Goal: Task Accomplishment & Management: Manage account settings

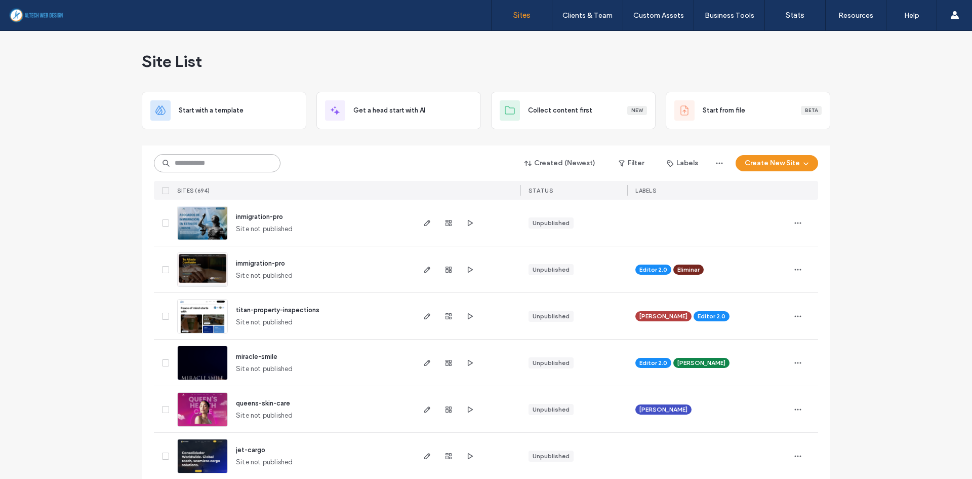
click at [225, 163] on input at bounding box center [217, 163] width 127 height 18
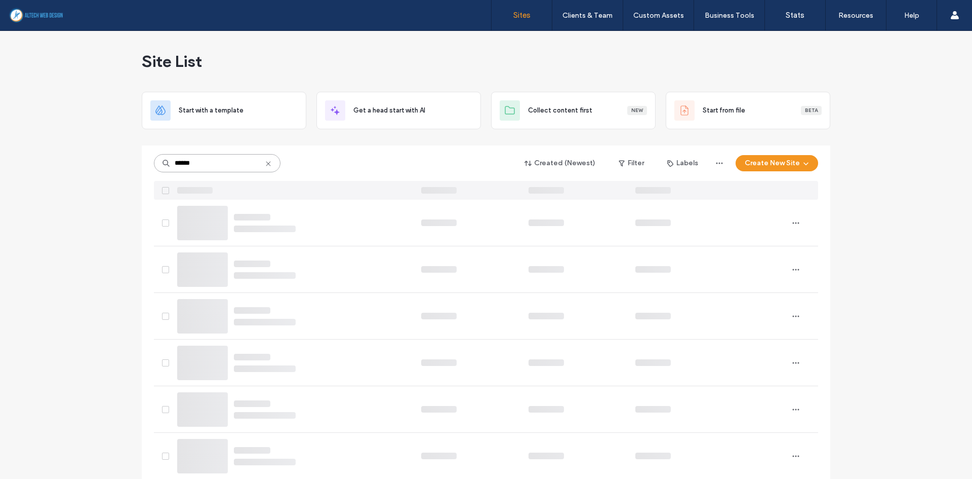
type input "*******"
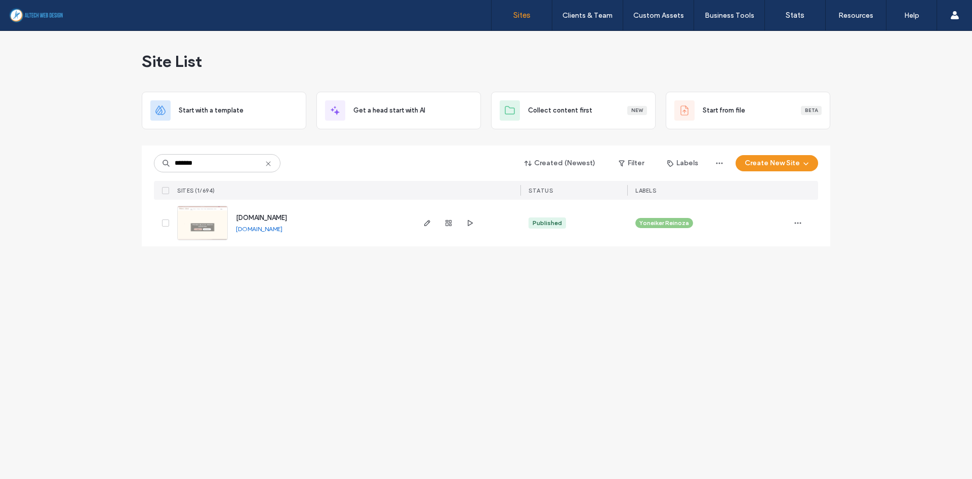
click at [283, 230] on link "www.adrianasbeautyllc.com" at bounding box center [259, 229] width 47 height 8
click at [473, 222] on icon "button" at bounding box center [470, 223] width 8 height 8
click at [245, 157] on input "*******" at bounding box center [217, 163] width 127 height 18
drag, startPoint x: 239, startPoint y: 164, endPoint x: 145, endPoint y: 174, distance: 93.8
click at [145, 174] on div "******* Created (Newest) Filter Labels Create New Site SITES (1/694) STATUS LAB…" at bounding box center [486, 195] width 689 height 101
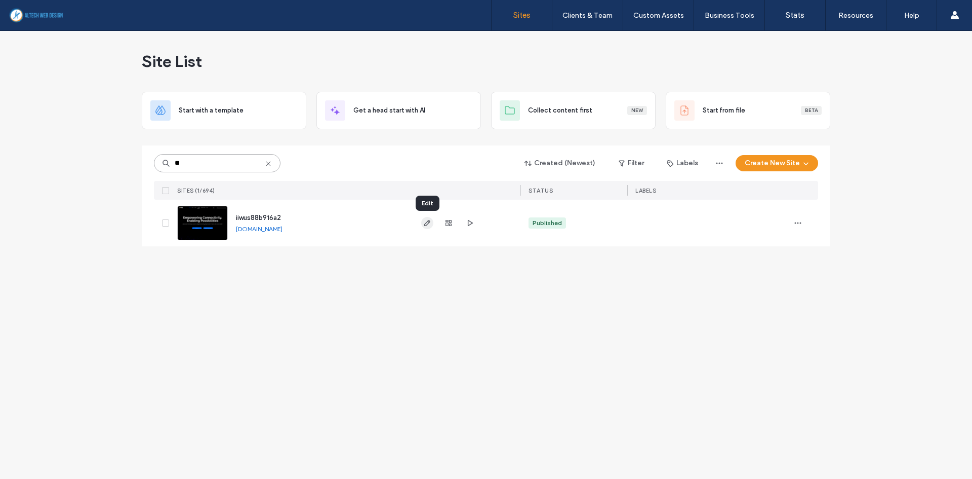
type input "**"
click at [428, 225] on icon "button" at bounding box center [427, 223] width 8 height 8
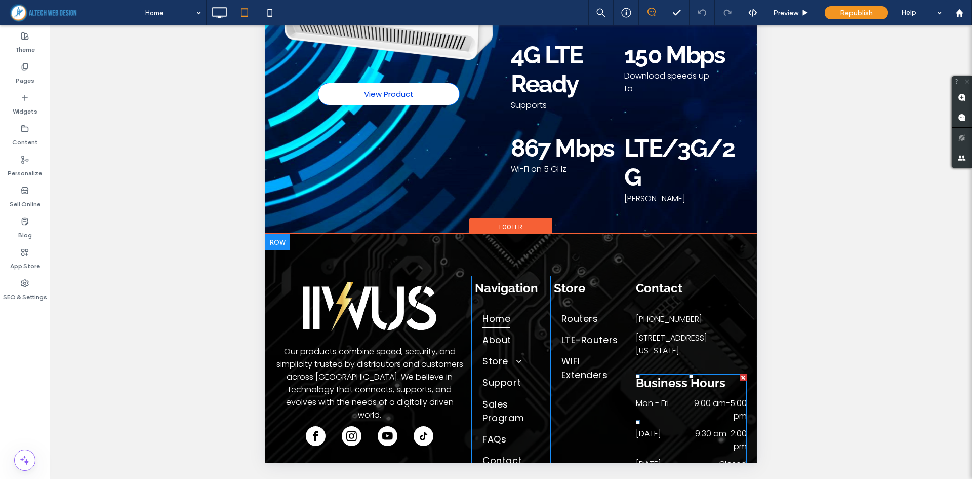
scroll to position [3019, 0]
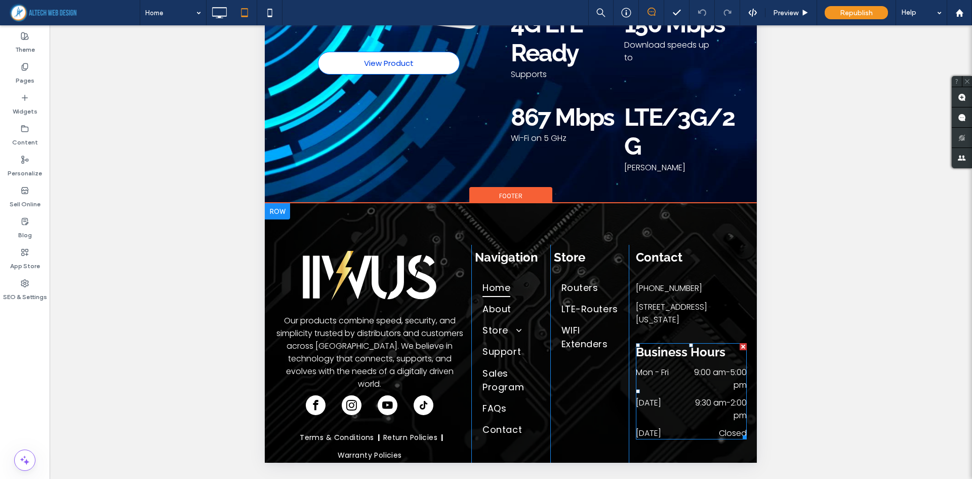
click at [665, 396] on dt "Saturday" at bounding box center [658, 402] width 45 height 13
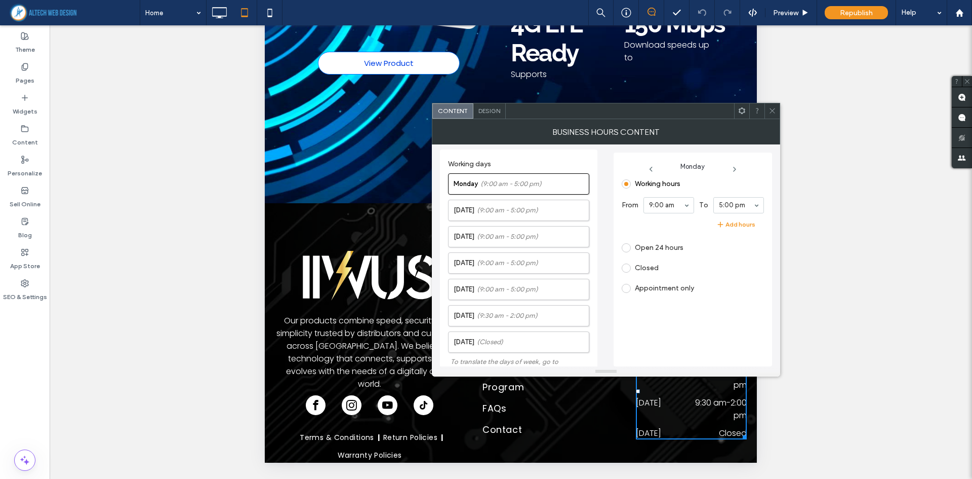
scroll to position [220, 0]
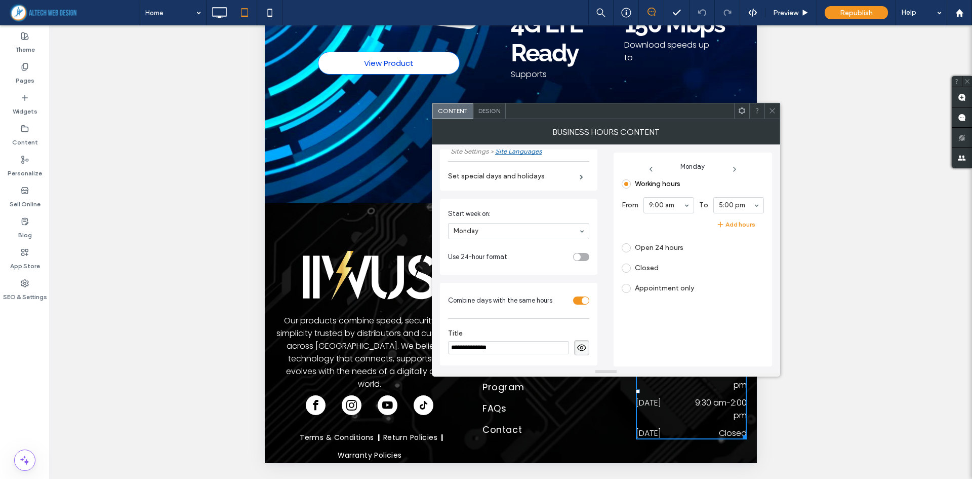
click at [493, 116] on div "Design" at bounding box center [490, 110] width 32 height 15
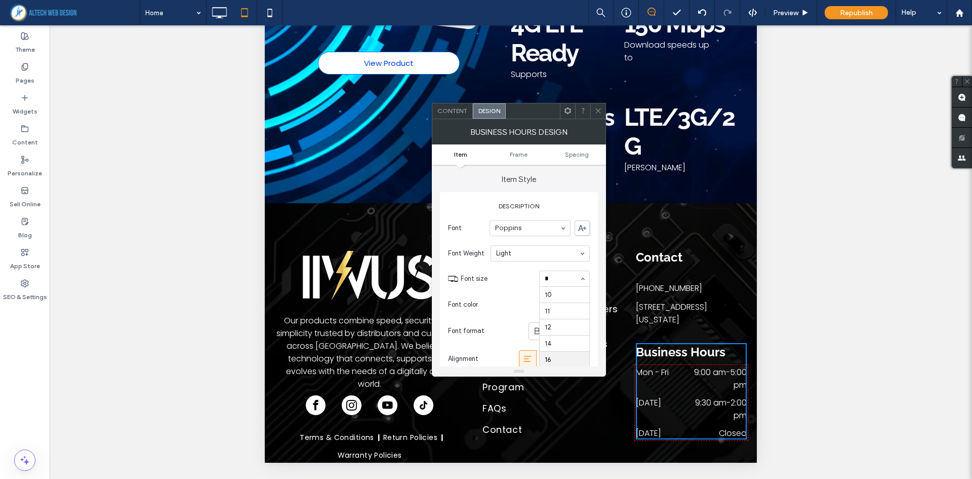
scroll to position [0, 0]
type input "**"
click at [564, 282] on div at bounding box center [565, 278] width 50 height 15
click at [696, 366] on time "9:00 am" at bounding box center [710, 372] width 32 height 12
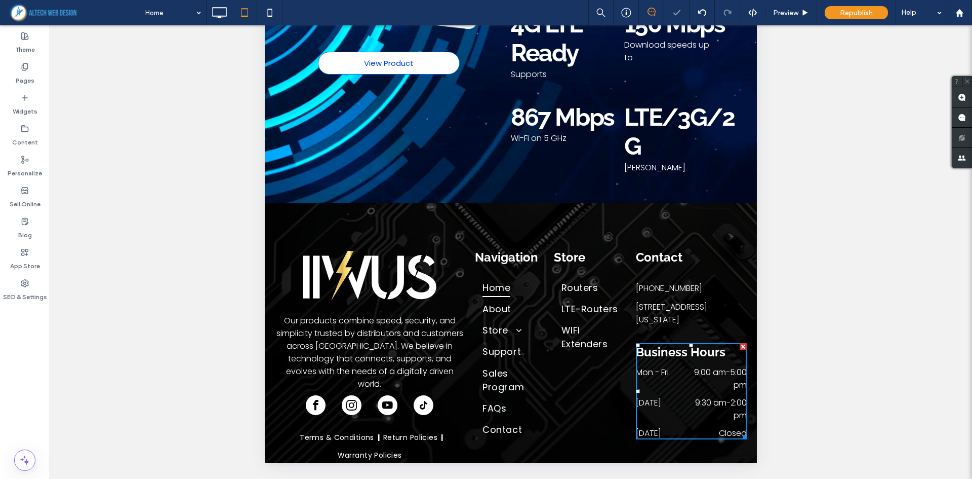
scroll to position [220, 0]
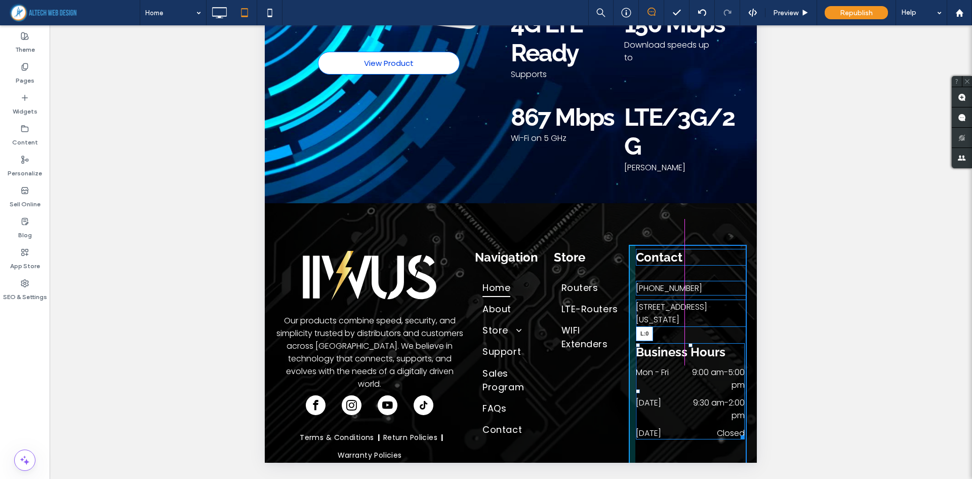
drag, startPoint x: 630, startPoint y: 366, endPoint x: 620, endPoint y: 365, distance: 9.2
click at [620, 365] on div "Our products combine speed, security, and simplicity trusted by distributors an…" at bounding box center [511, 357] width 472 height 225
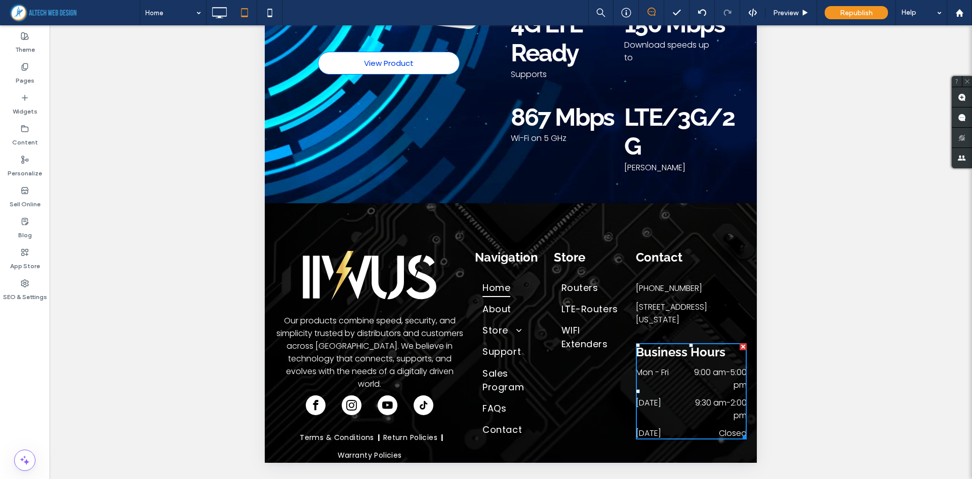
click at [704, 366] on time "9:00 am" at bounding box center [710, 372] width 32 height 12
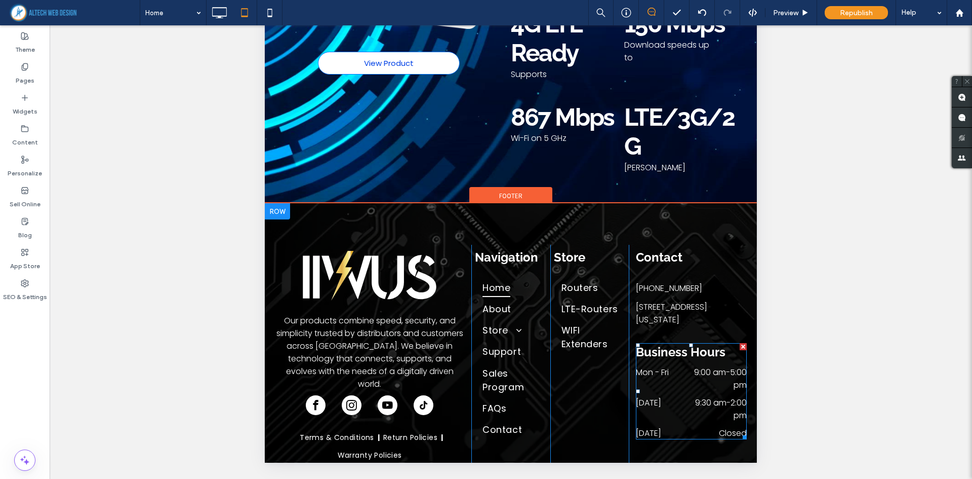
click at [702, 366] on time "9:00 am" at bounding box center [710, 372] width 32 height 12
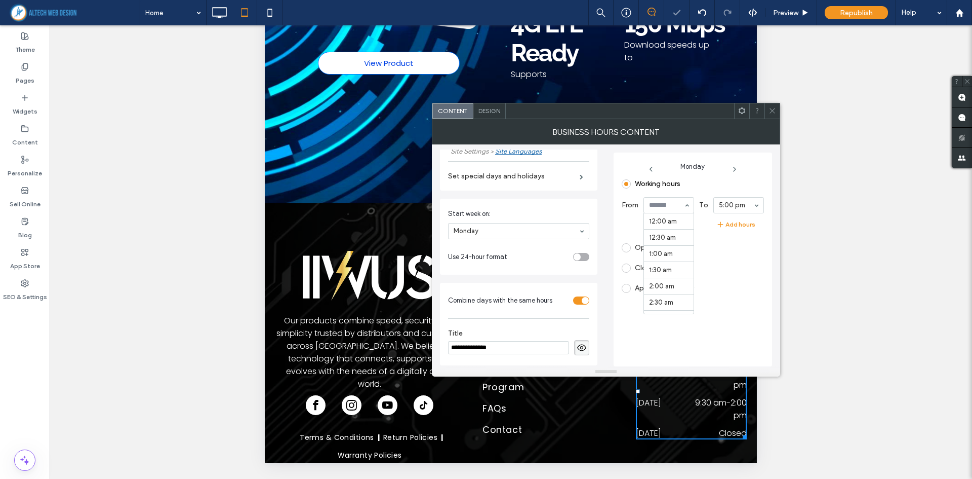
scroll to position [292, 0]
click at [743, 273] on div "Closed" at bounding box center [689, 268] width 134 height 16
click at [772, 111] on icon at bounding box center [773, 111] width 8 height 8
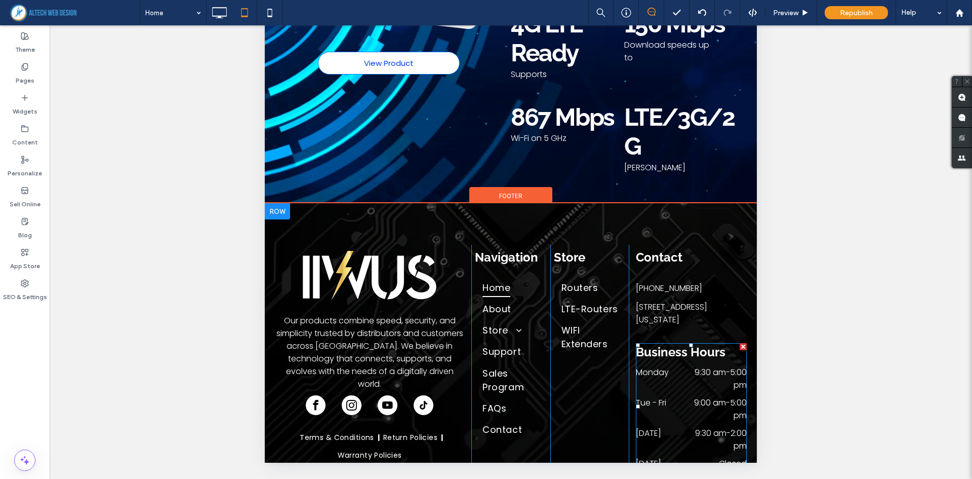
click at [699, 366] on dd "9:30 am - 5:00 pm" at bounding box center [714, 378] width 65 height 25
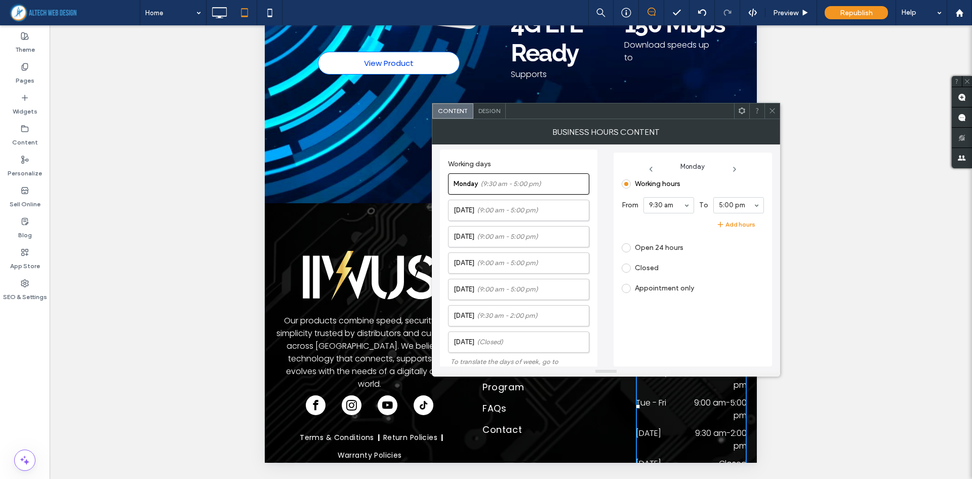
scroll to position [220, 0]
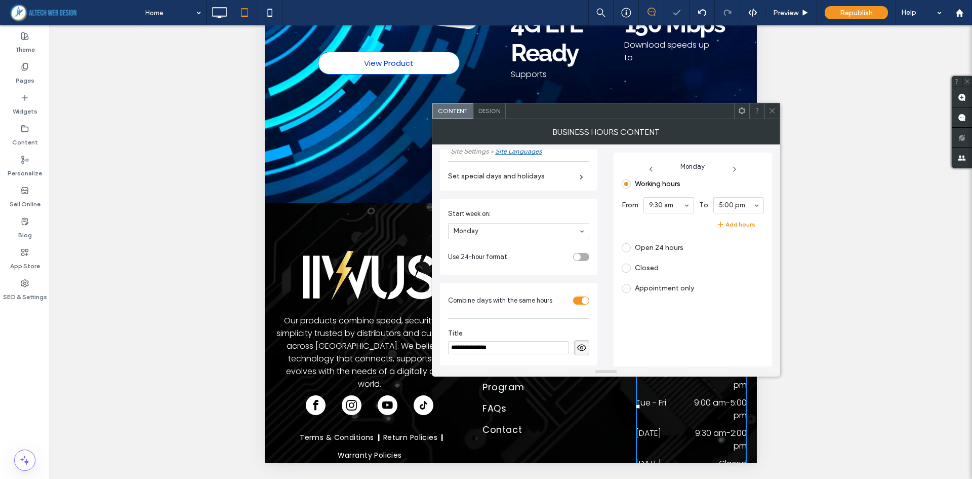
click at [773, 120] on div "BUSINESS HOURS CONTENT" at bounding box center [606, 131] width 348 height 25
click at [774, 115] on span at bounding box center [773, 110] width 8 height 15
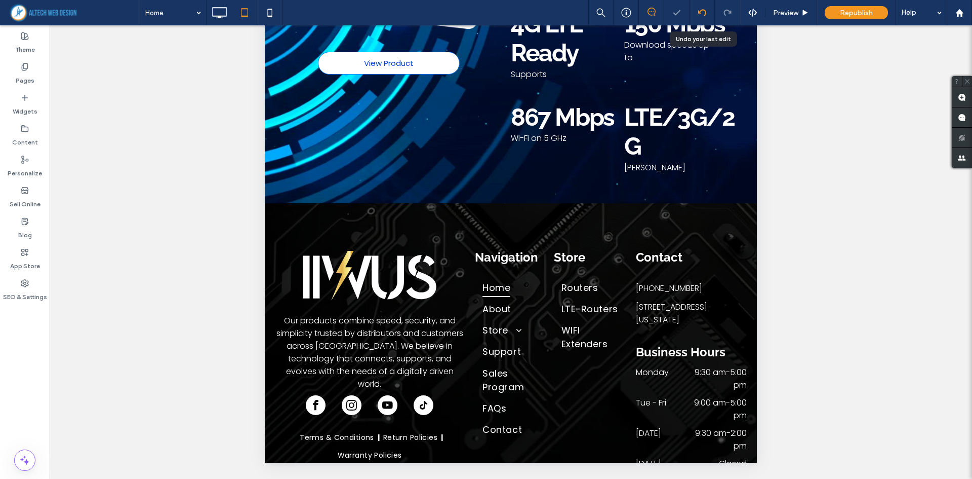
click at [696, 10] on div at bounding box center [702, 13] width 25 height 8
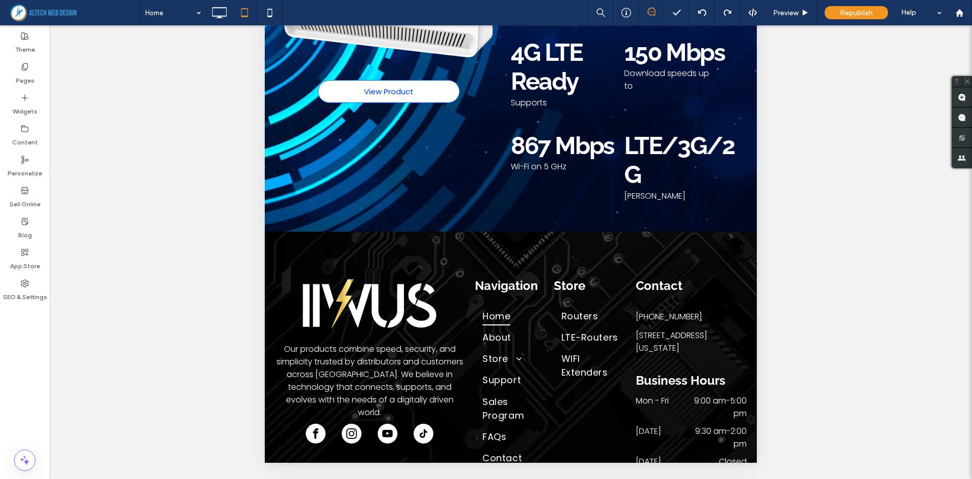
scroll to position [3019, 0]
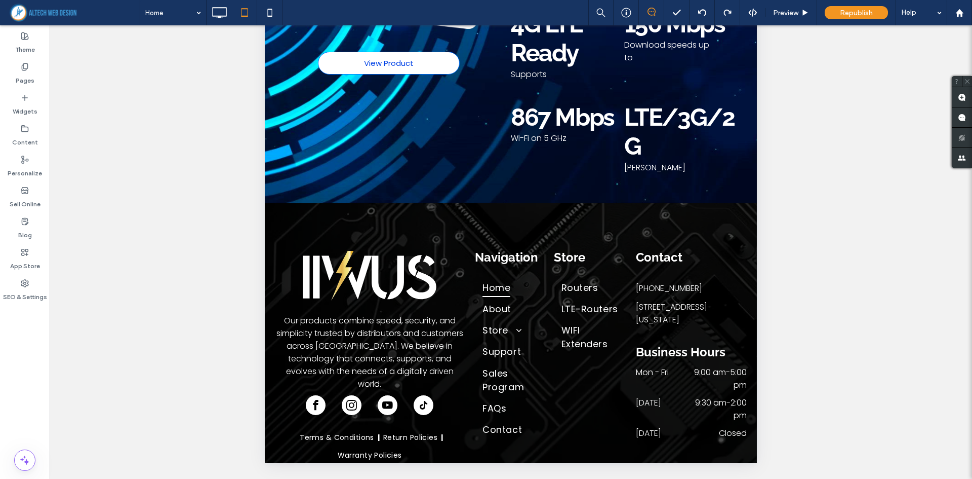
click at [862, 354] on div at bounding box center [511, 264] width 923 height 479
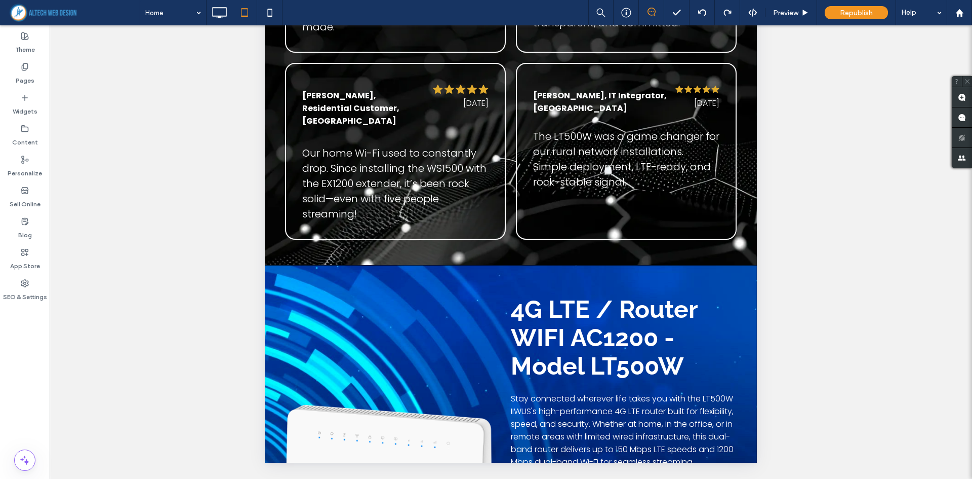
scroll to position [2361, 0]
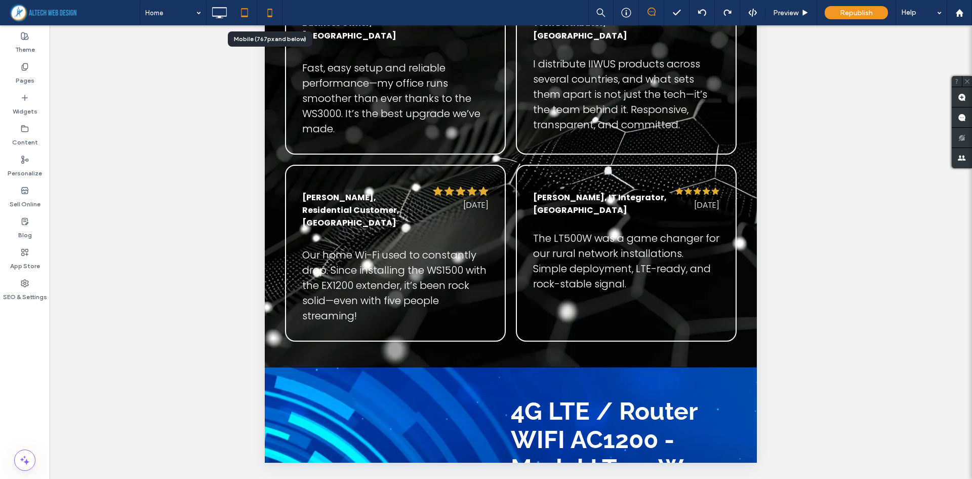
click at [274, 9] on icon at bounding box center [270, 13] width 20 height 20
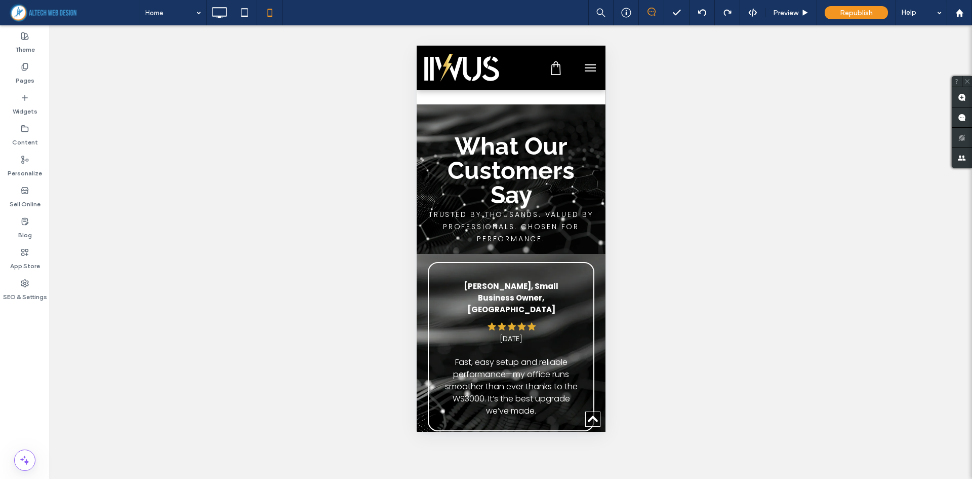
scroll to position [3242, 0]
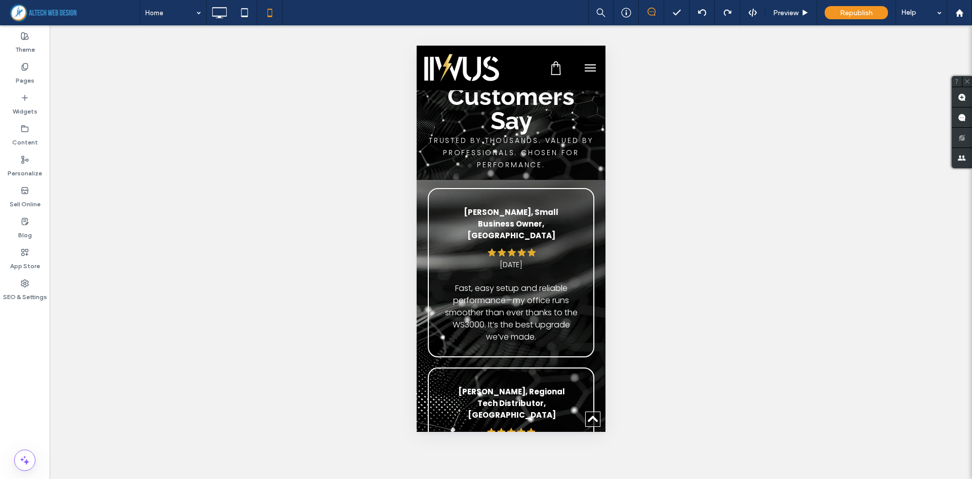
click at [737, 338] on div "Unhide? Yes" at bounding box center [511, 251] width 923 height 453
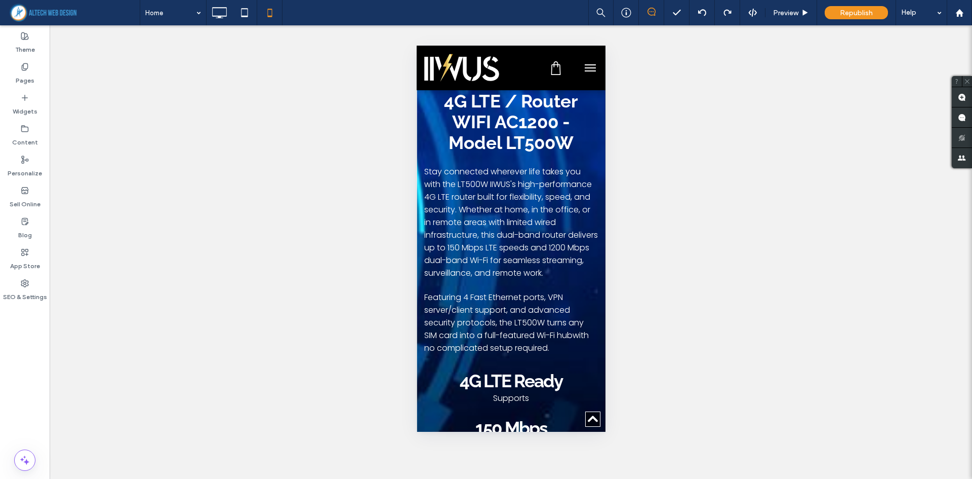
scroll to position [4254, 0]
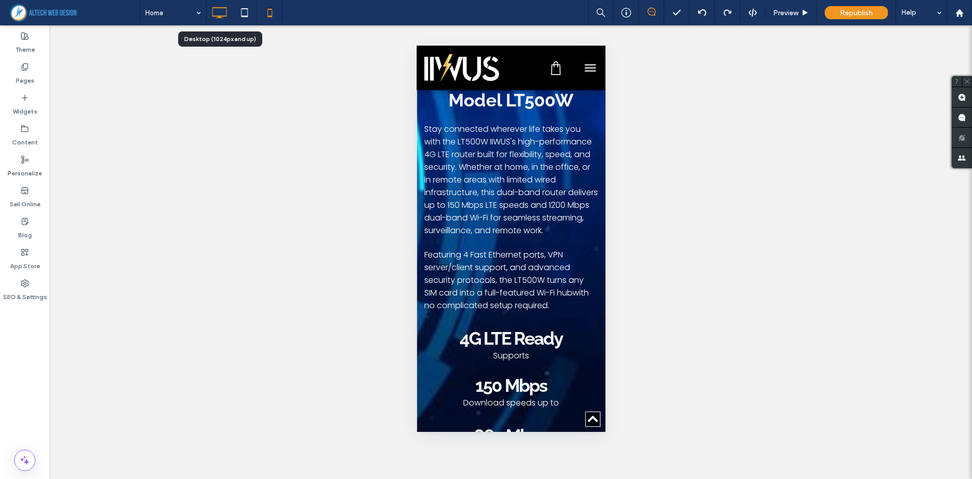
click at [219, 12] on icon at bounding box center [219, 13] width 20 height 20
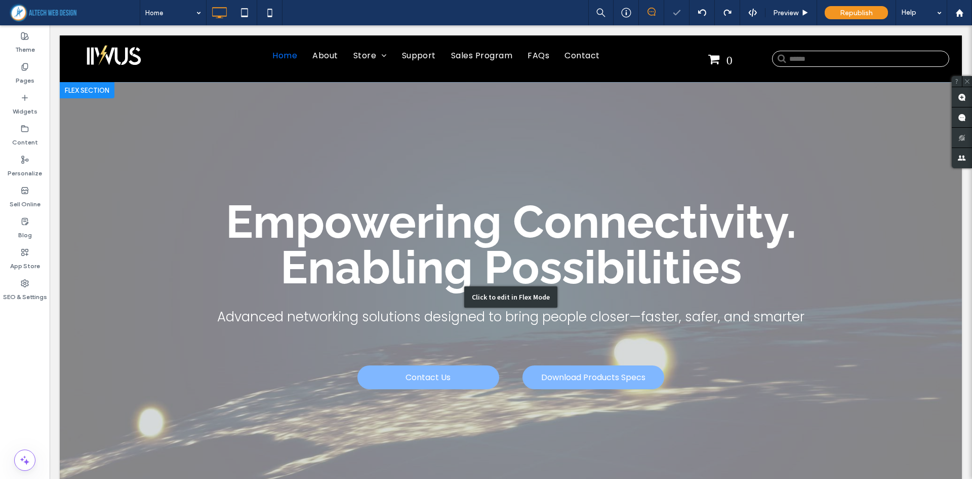
scroll to position [0, 0]
click at [299, 119] on div "Click to edit in Flex Mode" at bounding box center [511, 296] width 903 height 429
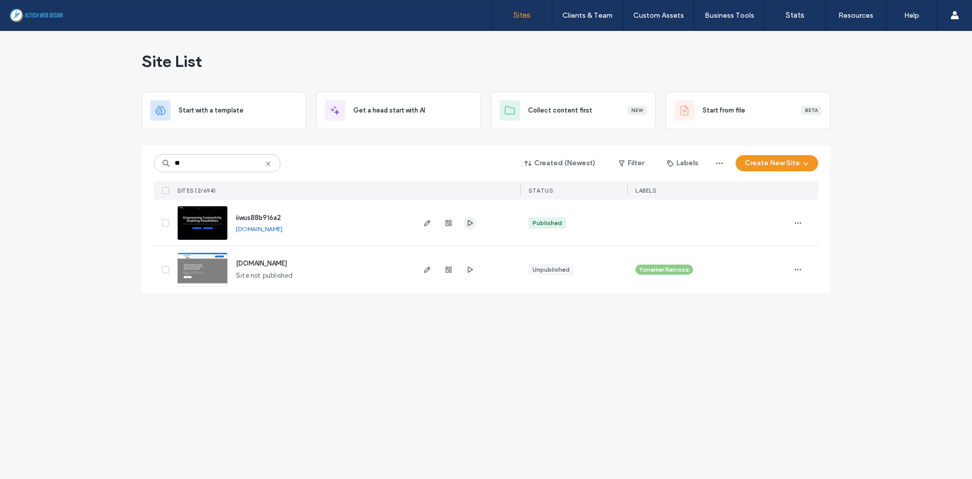
type input "**"
click at [466, 224] on icon "button" at bounding box center [470, 223] width 8 height 8
